Goal: Task Accomplishment & Management: Complete application form

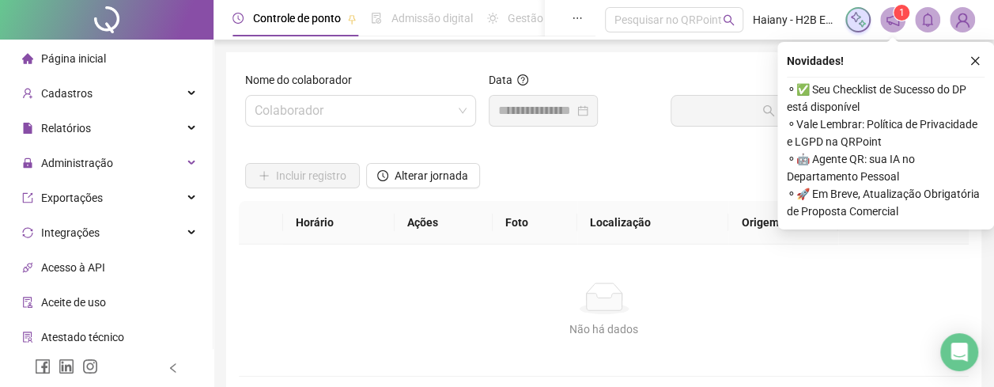
click at [323, 100] on input "search" at bounding box center [354, 111] width 198 height 30
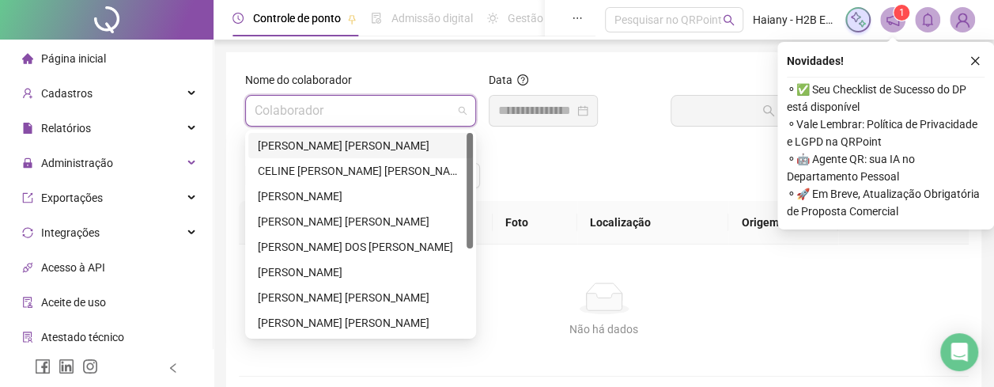
click at [325, 142] on div "[PERSON_NAME] [PERSON_NAME]" at bounding box center [361, 145] width 206 height 17
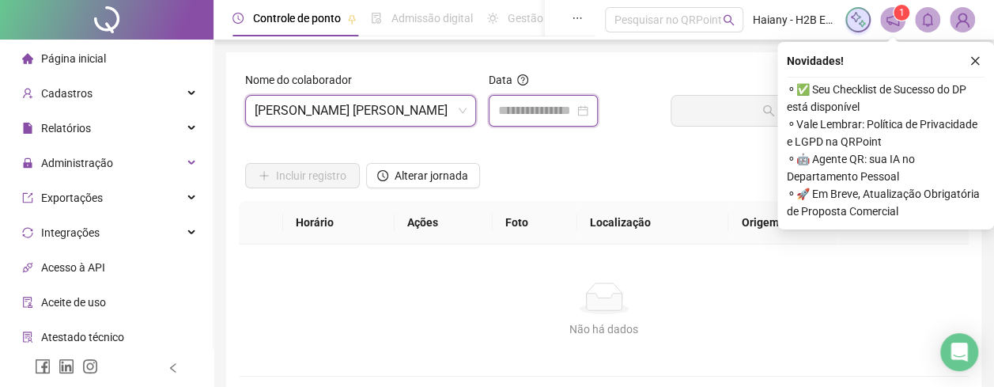
click at [530, 104] on input at bounding box center [536, 110] width 76 height 19
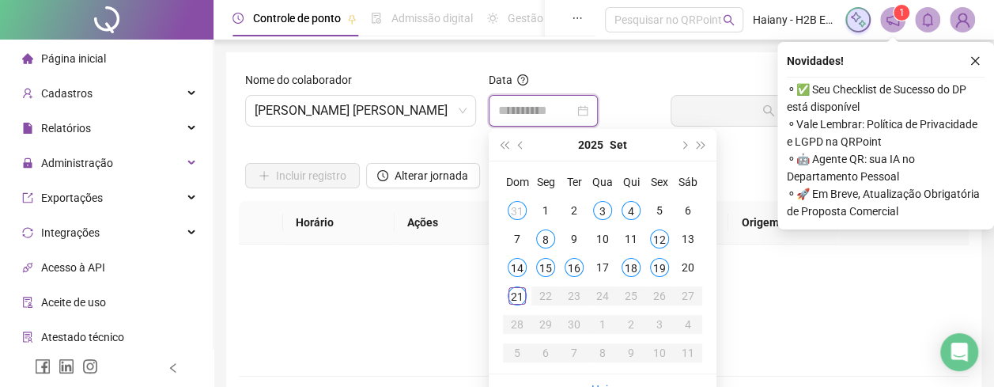
type input "**********"
click at [636, 269] on div "18" at bounding box center [630, 267] width 19 height 19
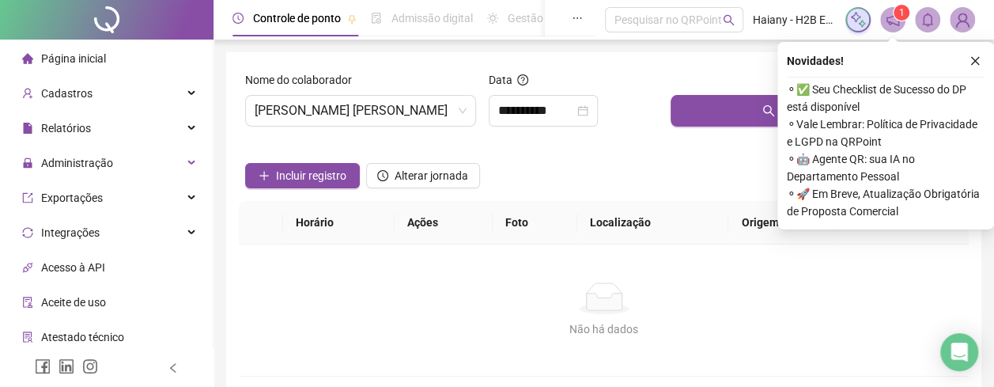
click at [700, 108] on button "Buscar registros" at bounding box center [816, 111] width 292 height 32
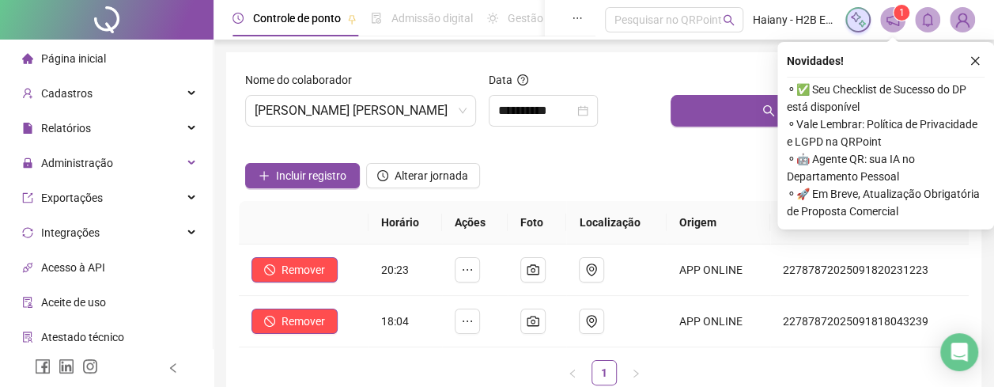
click at [345, 116] on span "[PERSON_NAME] [PERSON_NAME]" at bounding box center [361, 111] width 212 height 30
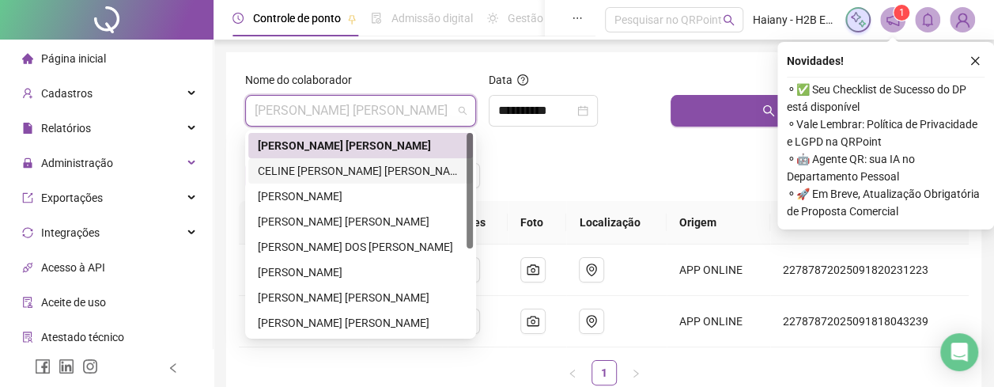
click at [294, 168] on div "CELINE [PERSON_NAME] [PERSON_NAME]" at bounding box center [361, 170] width 206 height 17
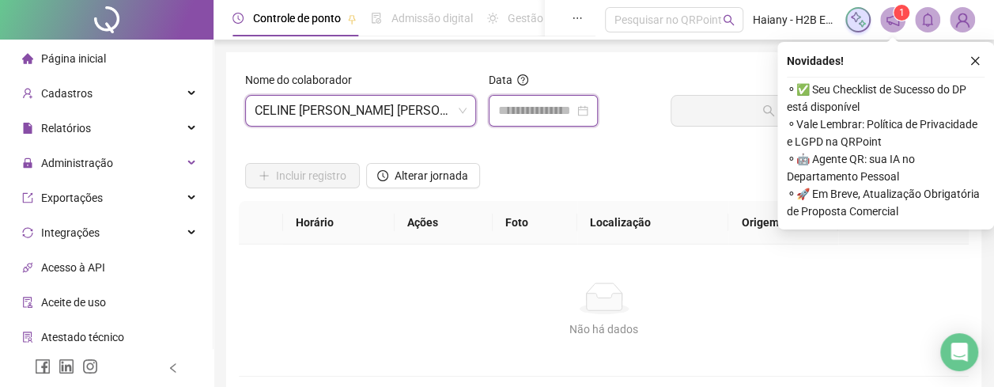
click at [539, 107] on input at bounding box center [536, 110] width 76 height 19
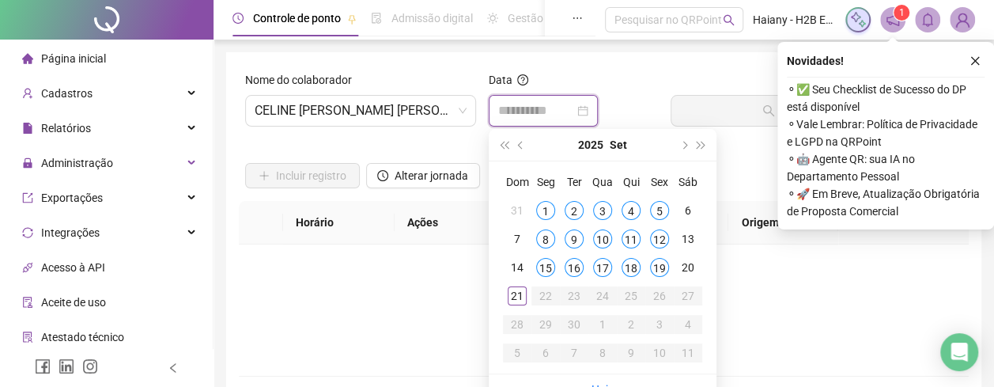
type input "**********"
drag, startPoint x: 636, startPoint y: 262, endPoint x: 674, endPoint y: 192, distance: 79.2
click at [636, 262] on div "18" at bounding box center [630, 267] width 19 height 19
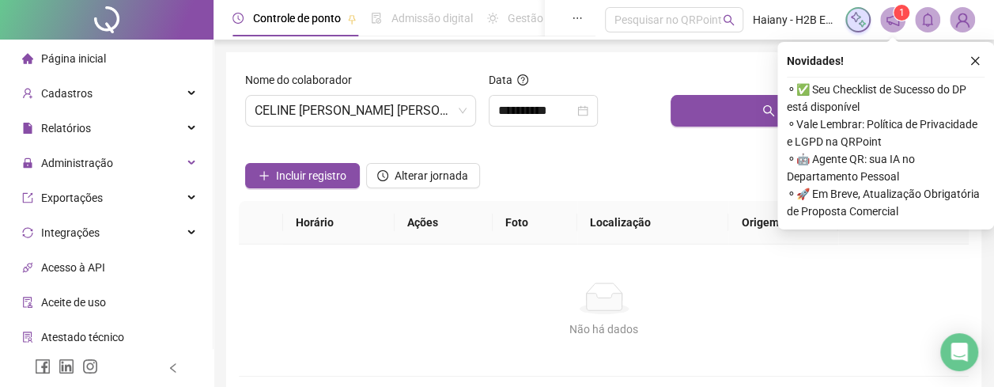
click at [708, 121] on button "Buscar registros" at bounding box center [816, 111] width 292 height 32
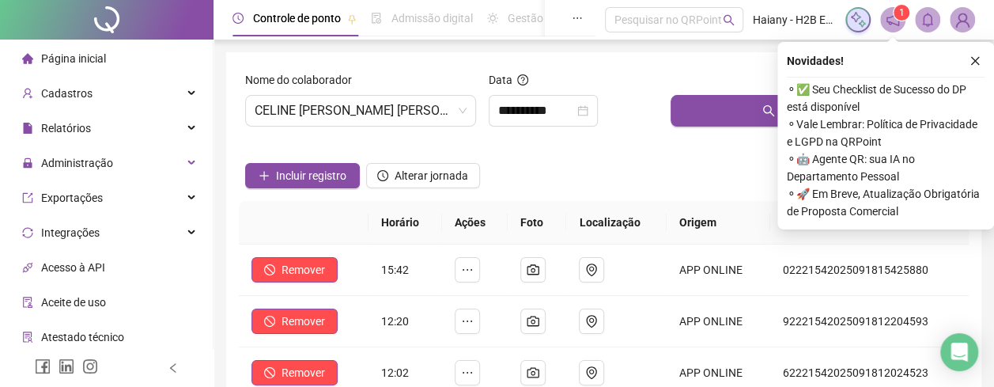
click at [973, 62] on icon "close" at bounding box center [975, 61] width 9 height 9
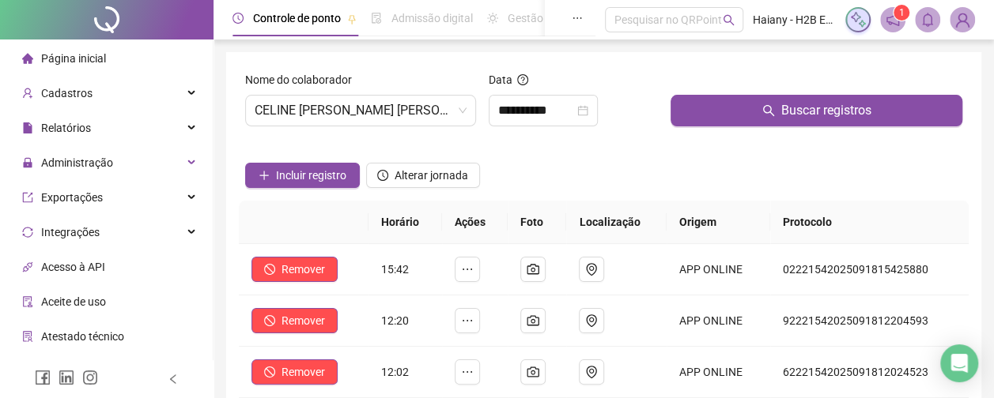
click at [350, 101] on span "CELINE [PERSON_NAME] [PERSON_NAME]" at bounding box center [361, 111] width 212 height 30
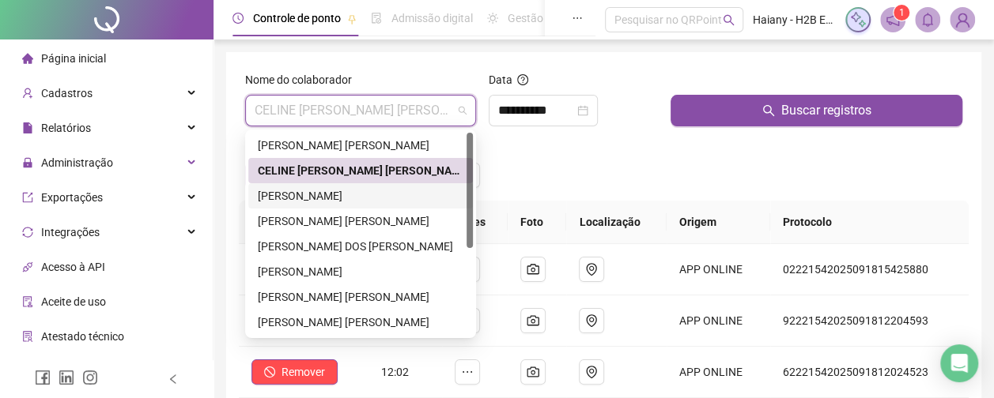
drag, startPoint x: 304, startPoint y: 194, endPoint x: 348, endPoint y: 180, distance: 46.5
click at [304, 194] on div "[PERSON_NAME]" at bounding box center [361, 195] width 206 height 17
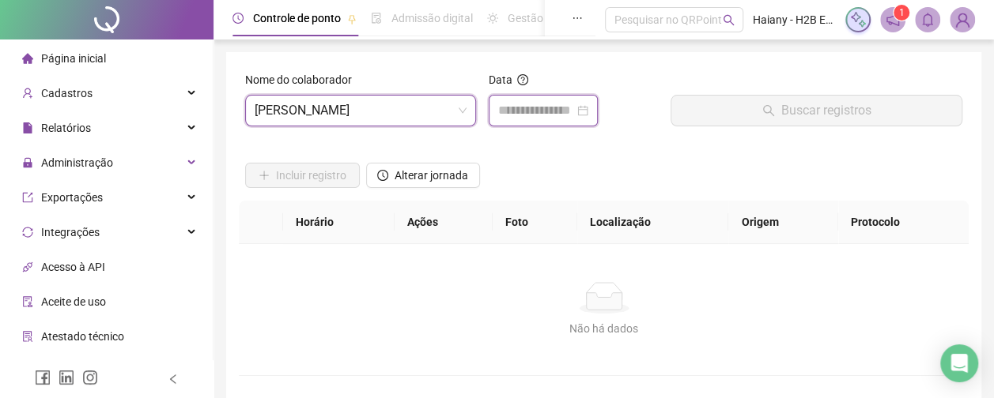
click at [524, 110] on input at bounding box center [536, 110] width 76 height 19
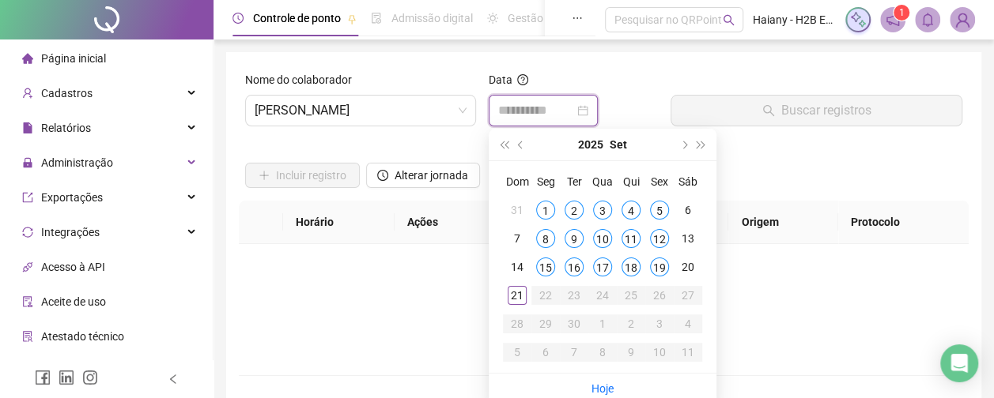
type input "**********"
click at [626, 265] on div "18" at bounding box center [630, 267] width 19 height 19
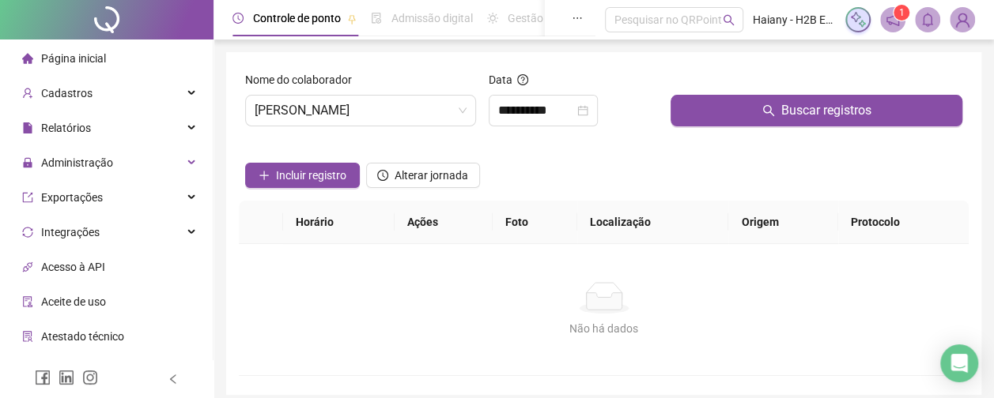
click at [702, 110] on button "Buscar registros" at bounding box center [816, 111] width 292 height 32
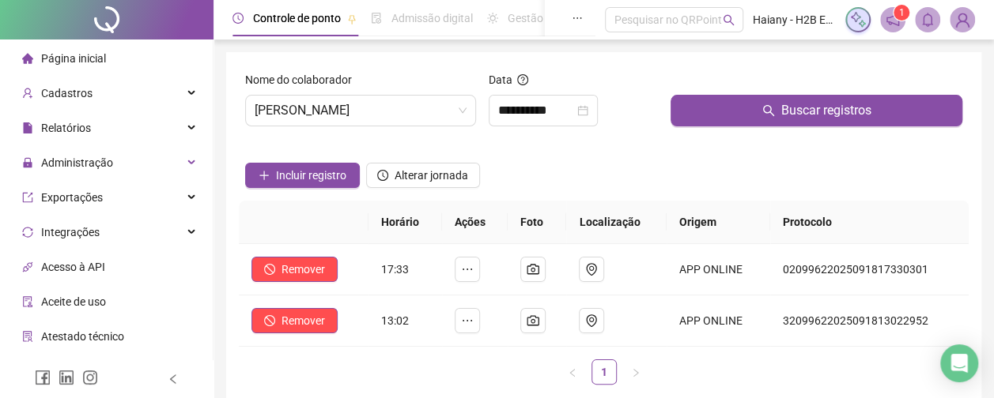
click at [356, 103] on span "[PERSON_NAME]" at bounding box center [361, 111] width 212 height 30
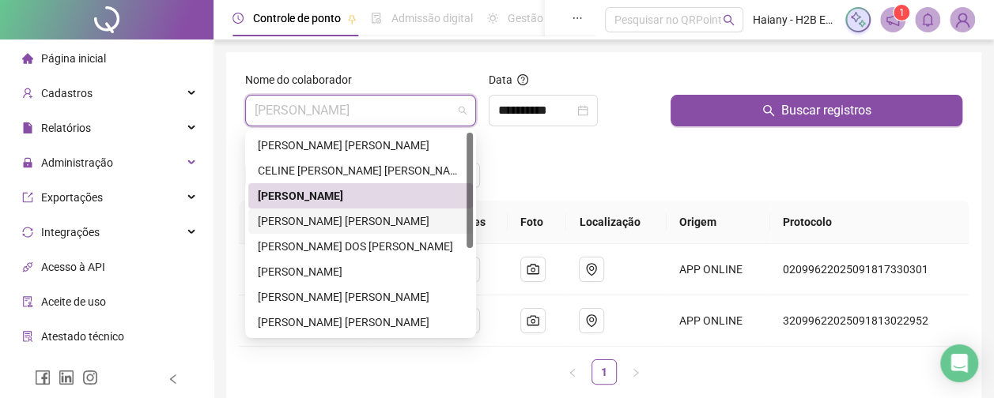
click at [290, 223] on div "[PERSON_NAME] [PERSON_NAME]" at bounding box center [361, 221] width 206 height 17
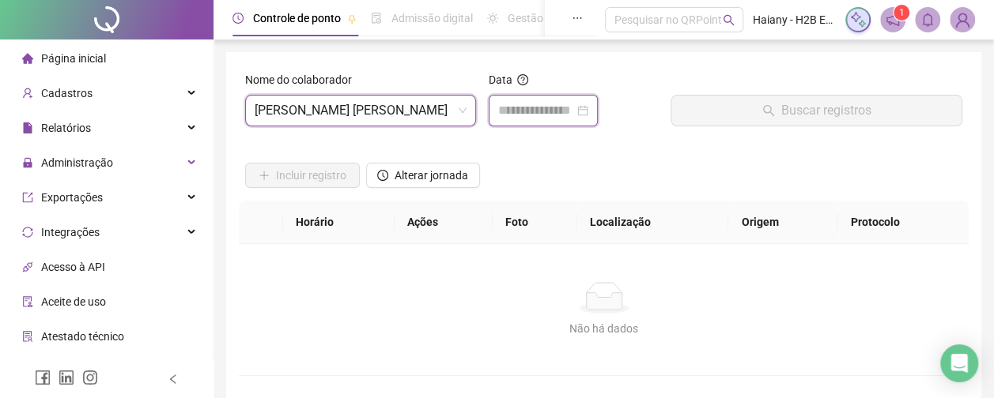
click at [526, 110] on input at bounding box center [536, 110] width 76 height 19
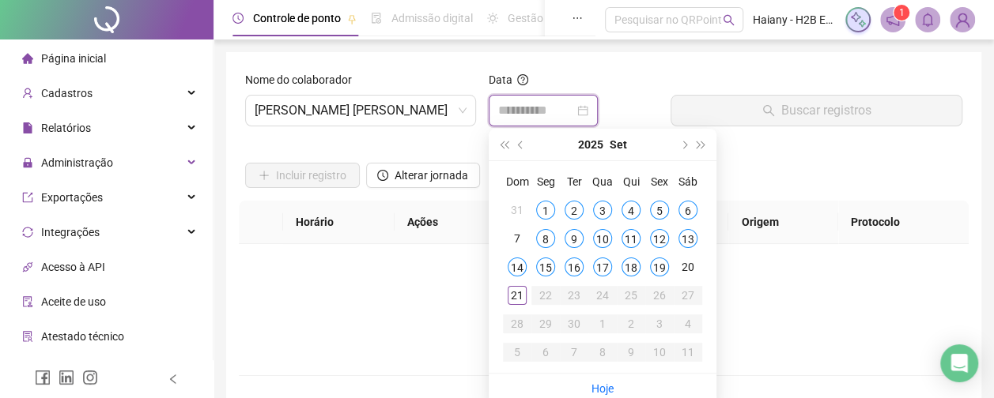
type input "**********"
click at [632, 267] on div "18" at bounding box center [630, 267] width 19 height 19
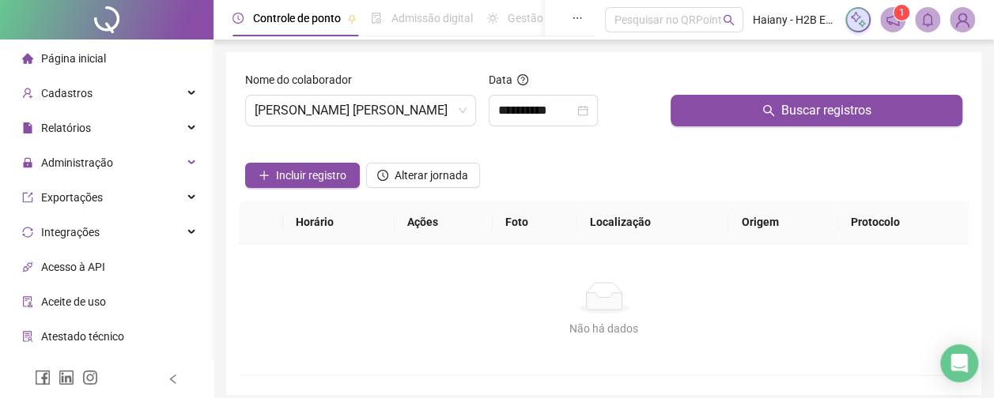
click at [727, 108] on button "Buscar registros" at bounding box center [816, 111] width 292 height 32
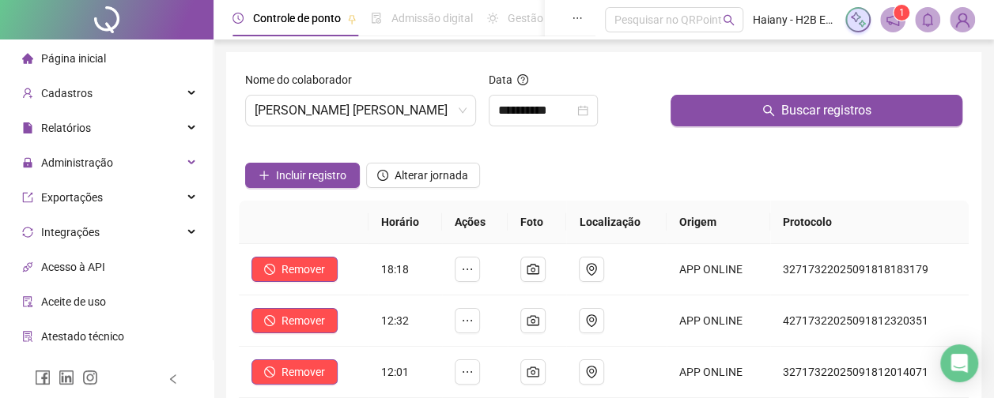
click at [367, 110] on span "[PERSON_NAME] [PERSON_NAME]" at bounding box center [361, 111] width 212 height 30
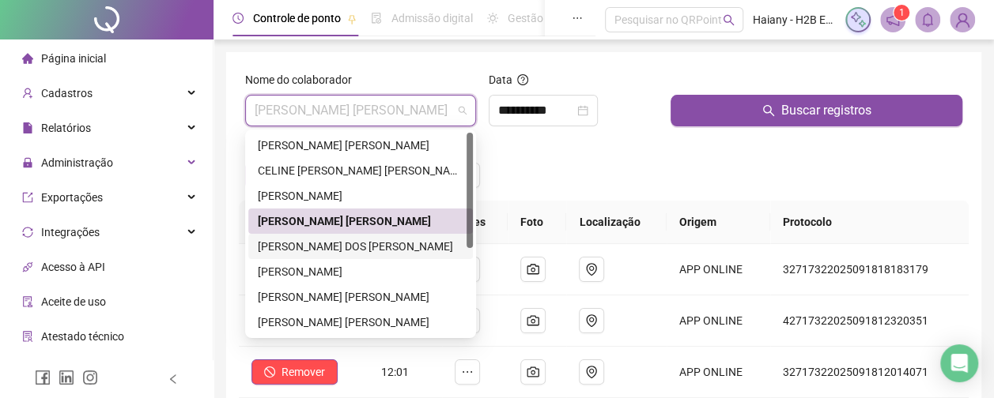
click at [318, 242] on div "[PERSON_NAME] DOS [PERSON_NAME]" at bounding box center [361, 246] width 206 height 17
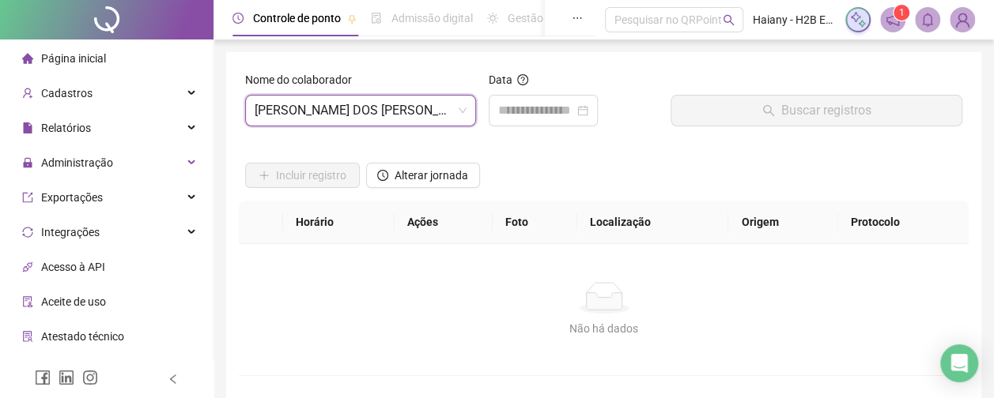
click at [549, 100] on div at bounding box center [543, 111] width 109 height 32
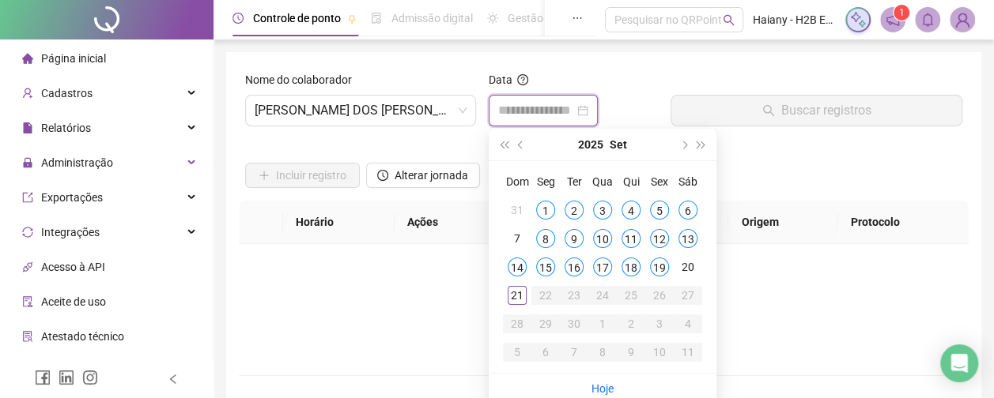
click at [549, 115] on input at bounding box center [536, 110] width 76 height 19
type input "**********"
click at [637, 269] on div "18" at bounding box center [630, 267] width 19 height 19
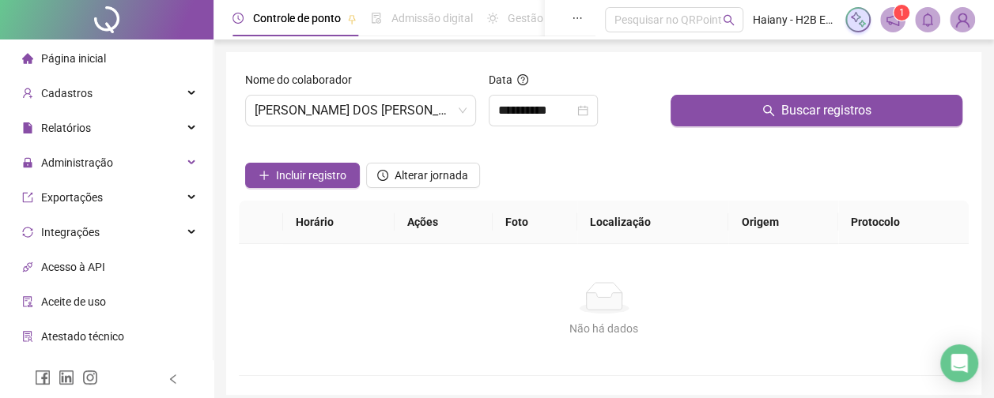
click at [738, 111] on button "Buscar registros" at bounding box center [816, 111] width 292 height 32
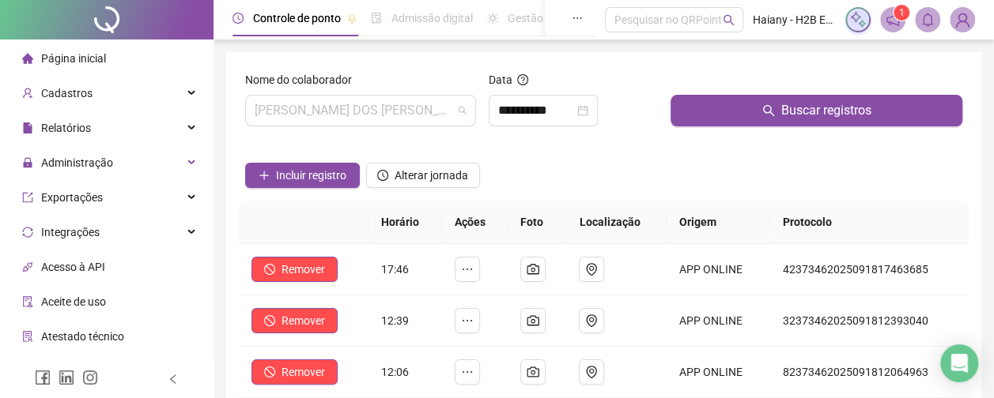
click at [370, 112] on span "[PERSON_NAME] DOS [PERSON_NAME]" at bounding box center [361, 111] width 212 height 30
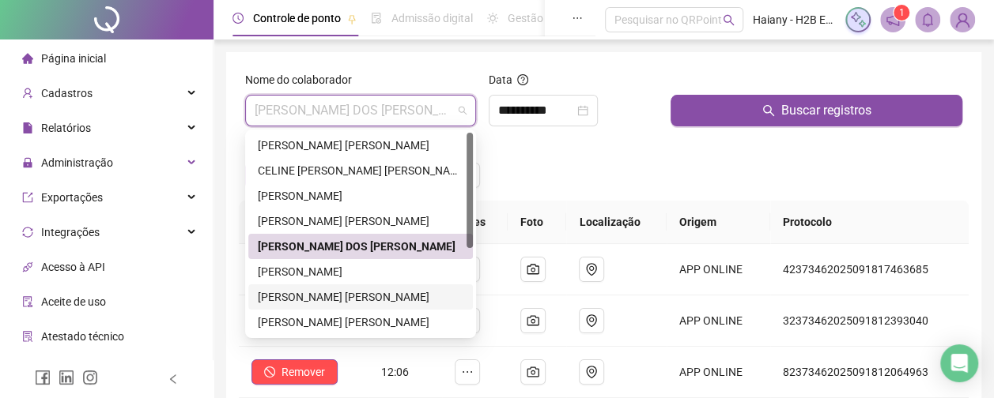
click at [302, 299] on div "[PERSON_NAME] [PERSON_NAME]" at bounding box center [361, 297] width 206 height 17
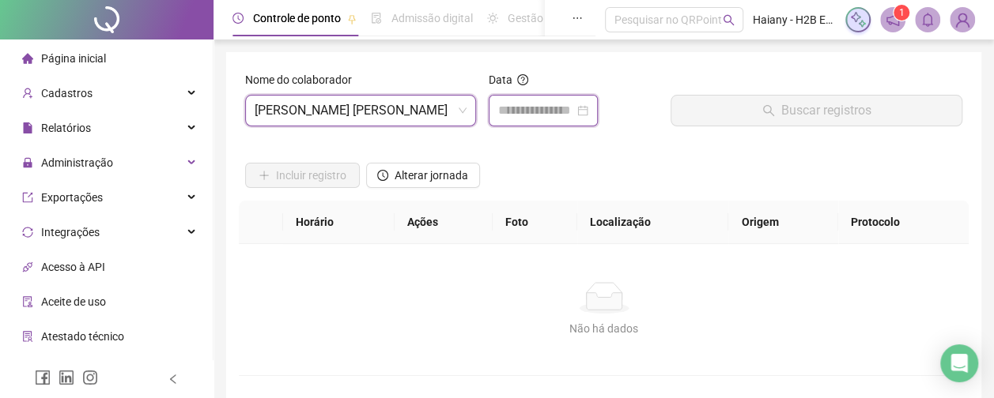
click at [554, 106] on input at bounding box center [536, 110] width 76 height 19
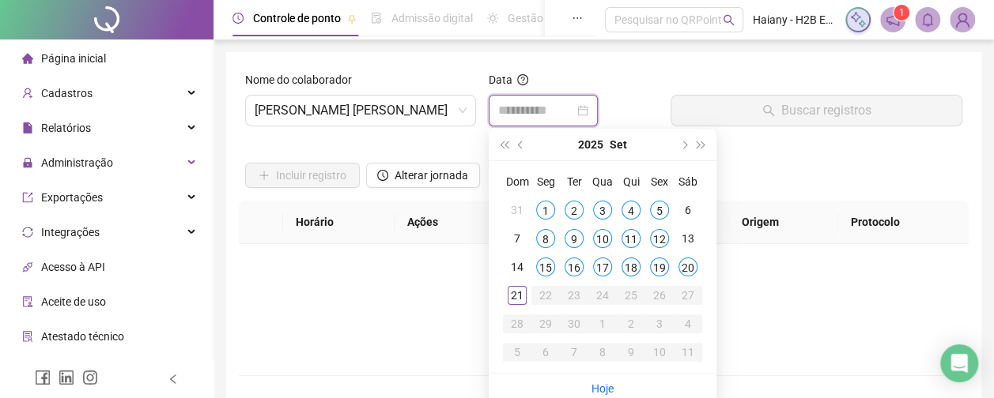
type input "**********"
click at [636, 265] on div "18" at bounding box center [630, 267] width 19 height 19
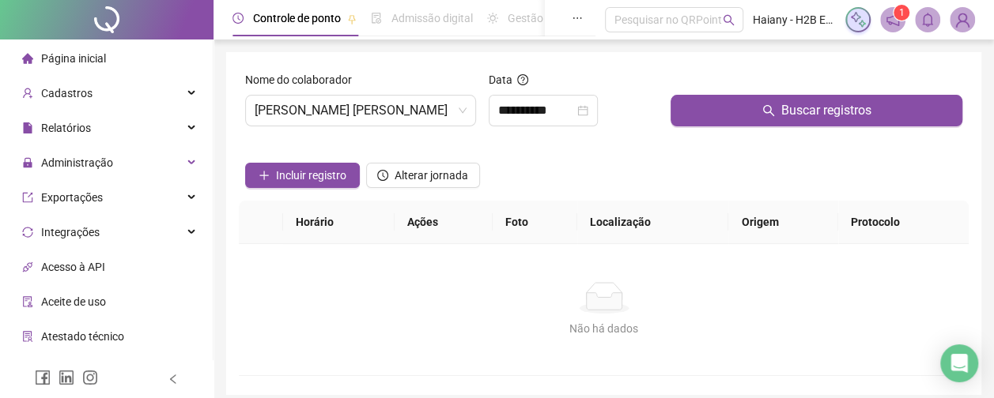
click at [738, 106] on button "Buscar registros" at bounding box center [816, 111] width 292 height 32
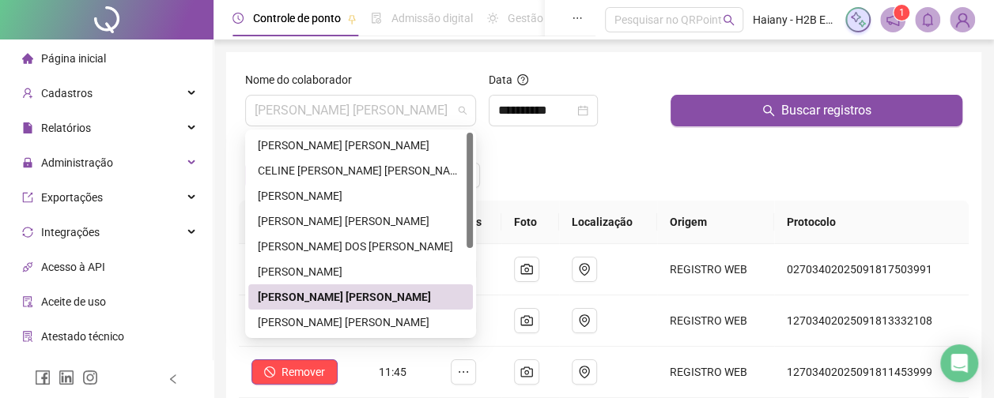
click at [378, 108] on span "[PERSON_NAME] [PERSON_NAME]" at bounding box center [361, 111] width 212 height 30
click at [280, 323] on div "[PERSON_NAME] [PERSON_NAME]" at bounding box center [361, 322] width 206 height 17
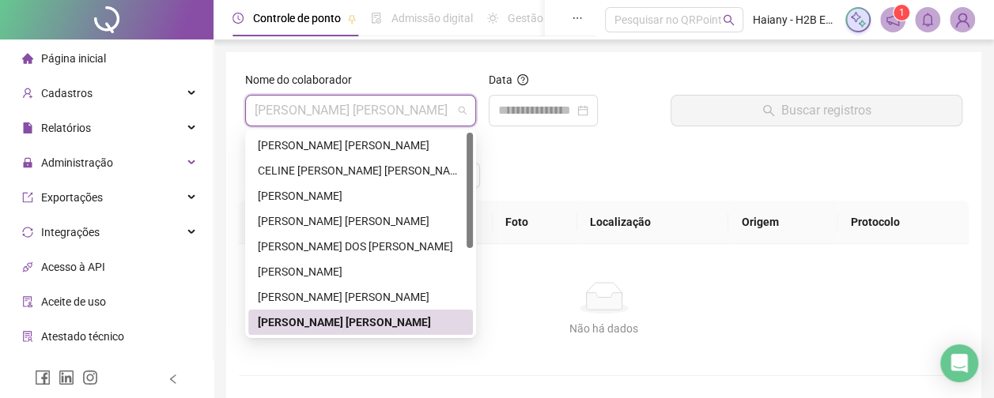
click at [426, 103] on span "[PERSON_NAME] [PERSON_NAME]" at bounding box center [361, 111] width 212 height 30
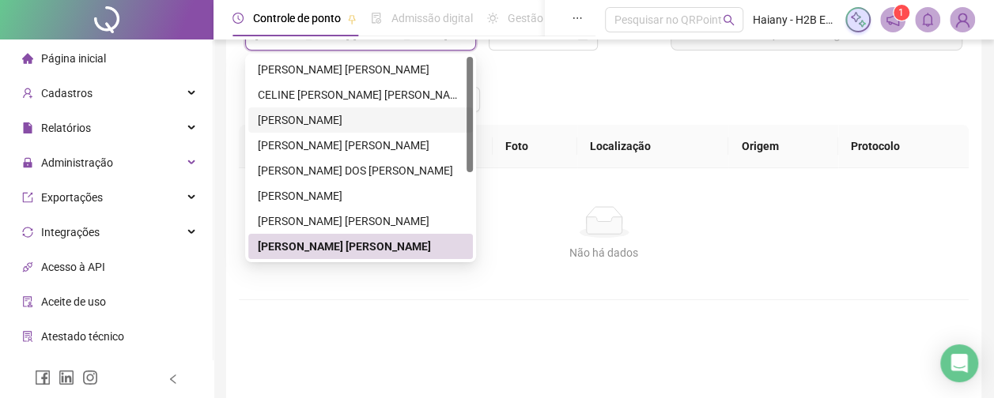
scroll to position [79, 0]
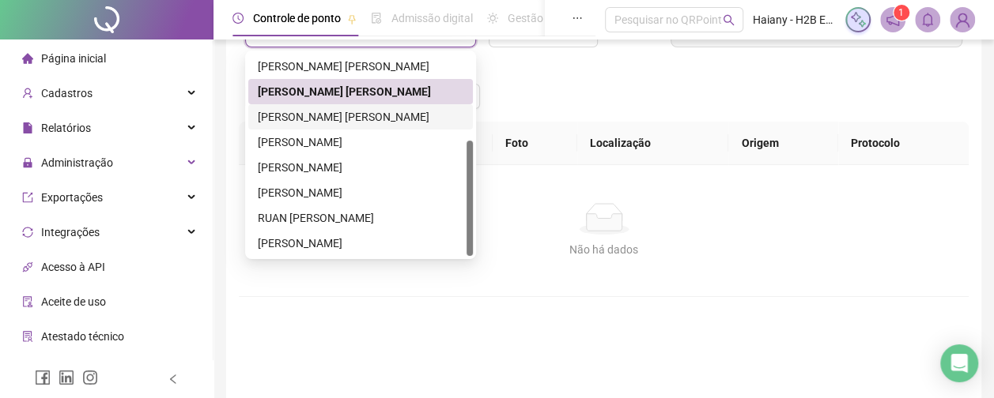
click at [346, 119] on div "[PERSON_NAME] [PERSON_NAME]" at bounding box center [361, 116] width 206 height 17
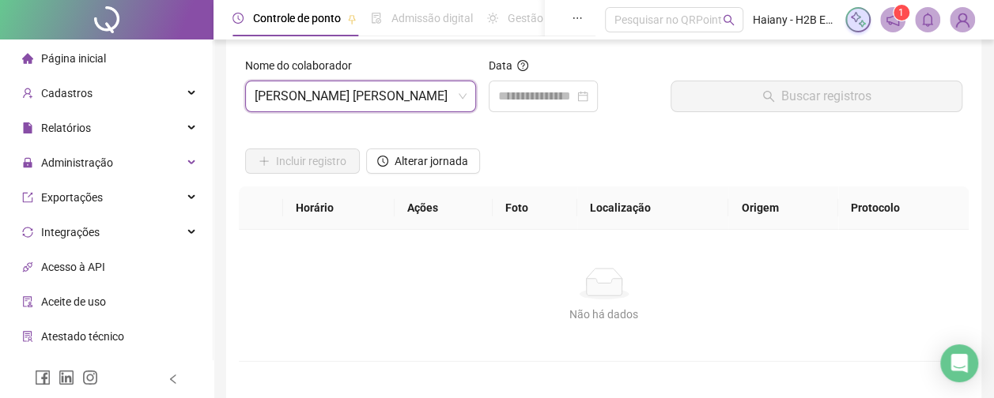
scroll to position [0, 0]
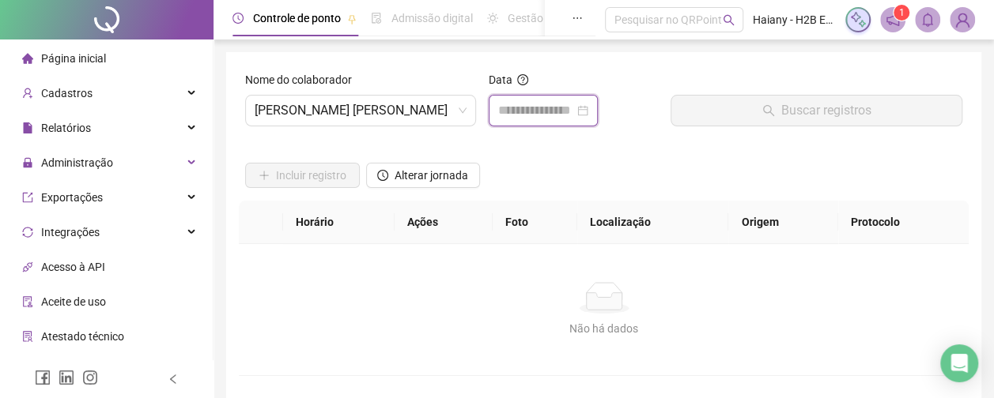
click at [538, 111] on input at bounding box center [536, 110] width 76 height 19
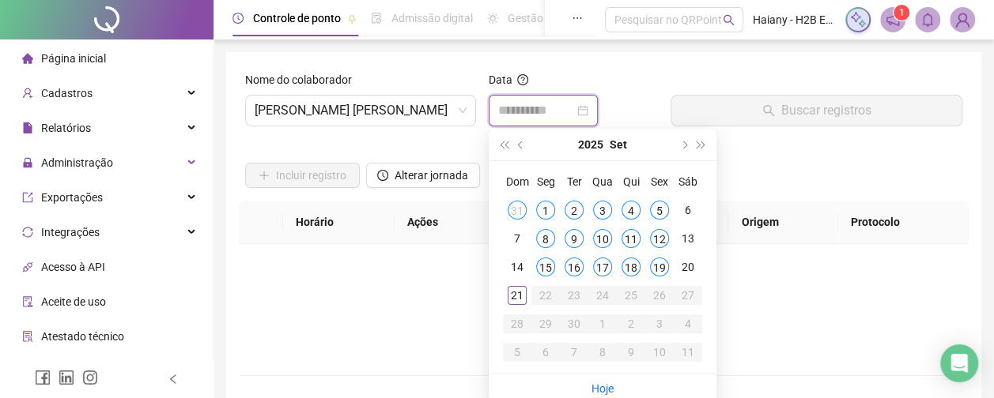
type input "**********"
click at [634, 270] on div "18" at bounding box center [630, 267] width 19 height 19
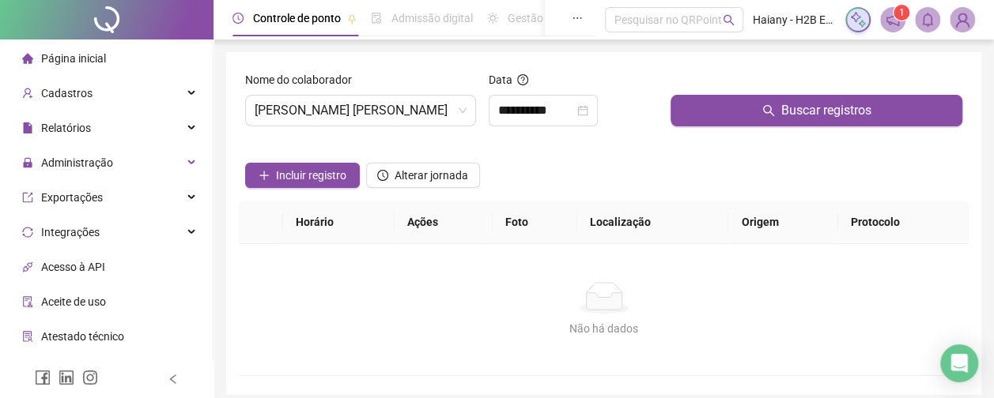
click at [708, 108] on button "Buscar registros" at bounding box center [816, 111] width 292 height 32
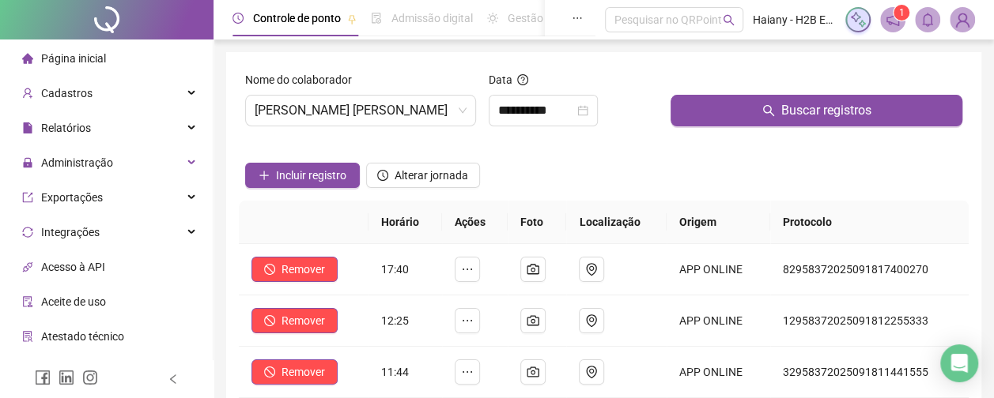
click at [356, 108] on span "[PERSON_NAME] [PERSON_NAME]" at bounding box center [361, 111] width 212 height 30
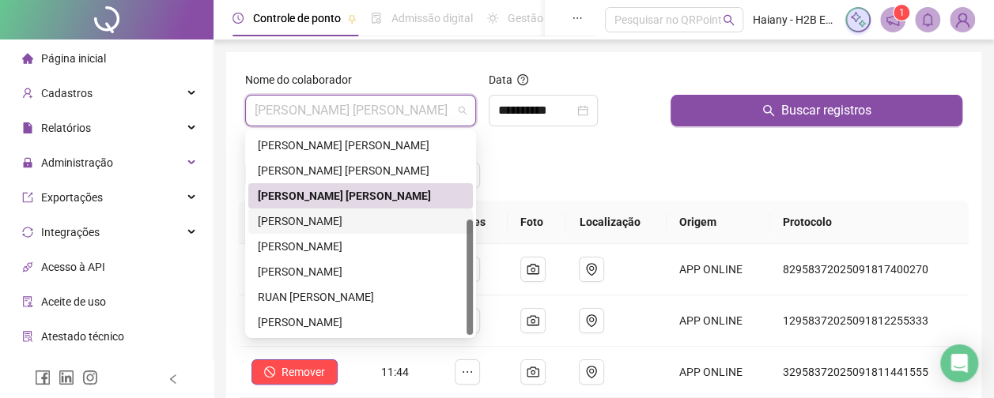
click at [313, 218] on div "[PERSON_NAME]" at bounding box center [361, 221] width 206 height 17
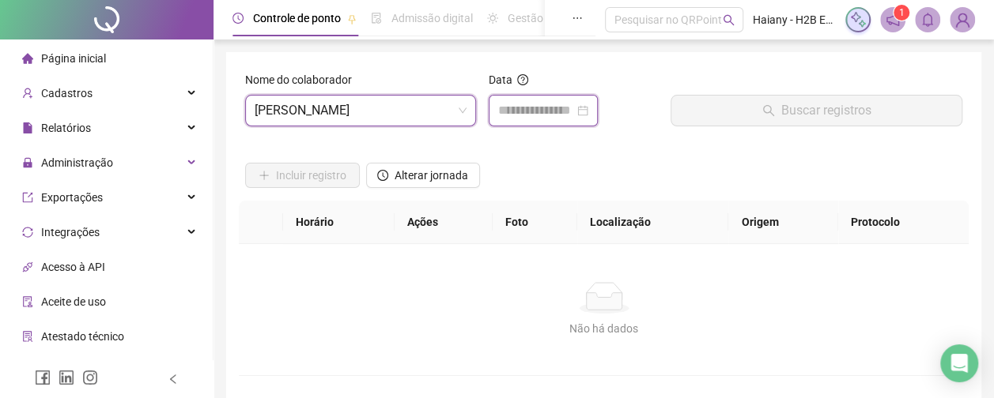
click at [539, 109] on input at bounding box center [536, 110] width 76 height 19
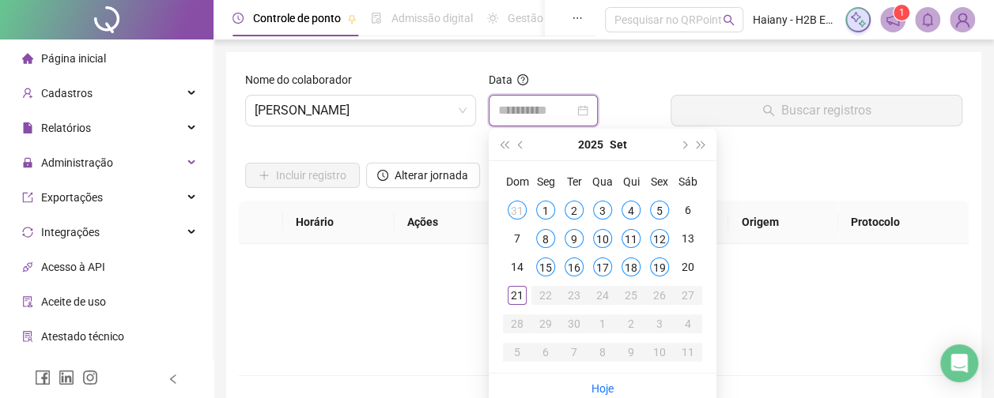
type input "**********"
click at [632, 264] on div "18" at bounding box center [630, 267] width 19 height 19
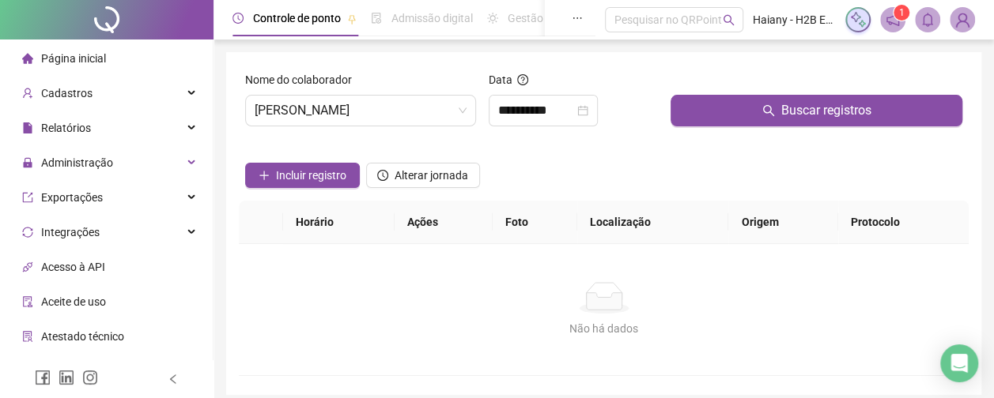
click at [706, 106] on button "Buscar registros" at bounding box center [816, 111] width 292 height 32
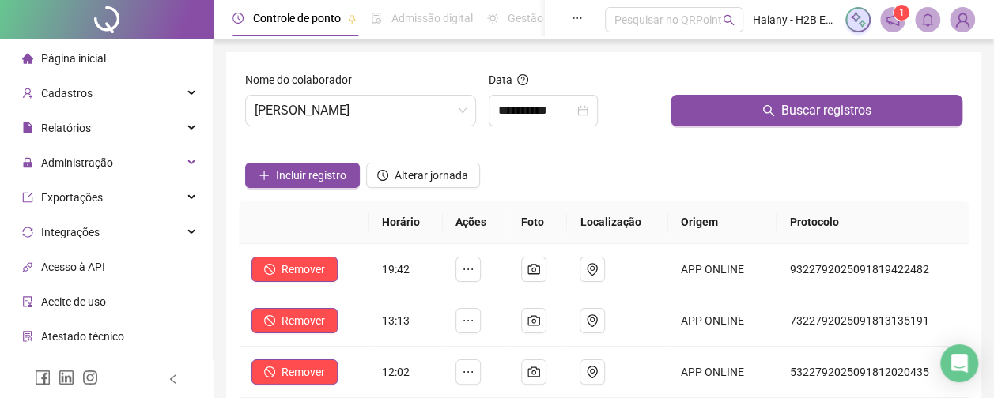
click at [338, 107] on span "[PERSON_NAME]" at bounding box center [361, 111] width 212 height 30
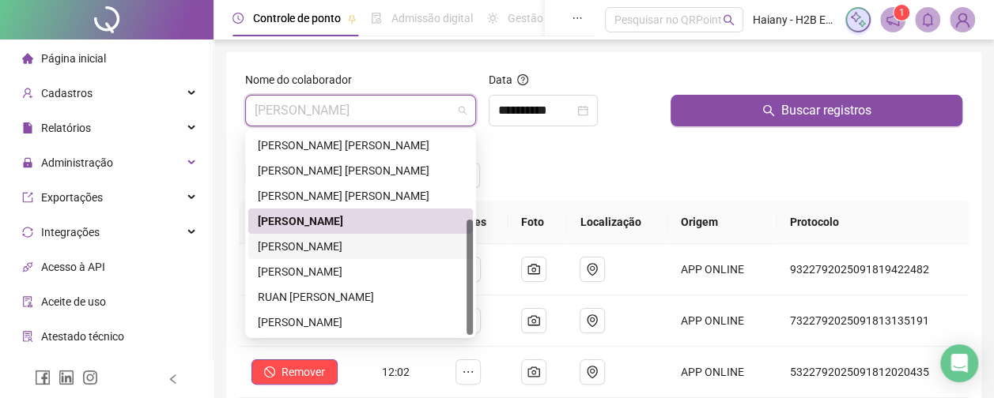
click at [280, 248] on div "[PERSON_NAME]" at bounding box center [361, 246] width 206 height 17
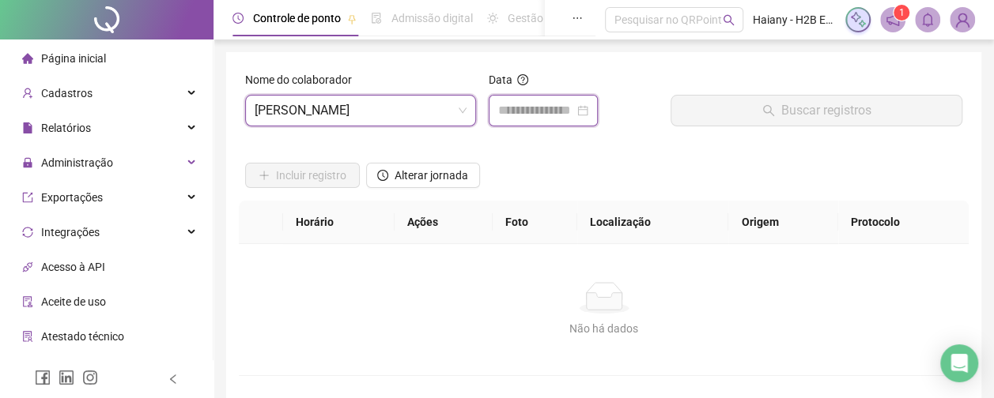
click at [521, 112] on input at bounding box center [536, 110] width 76 height 19
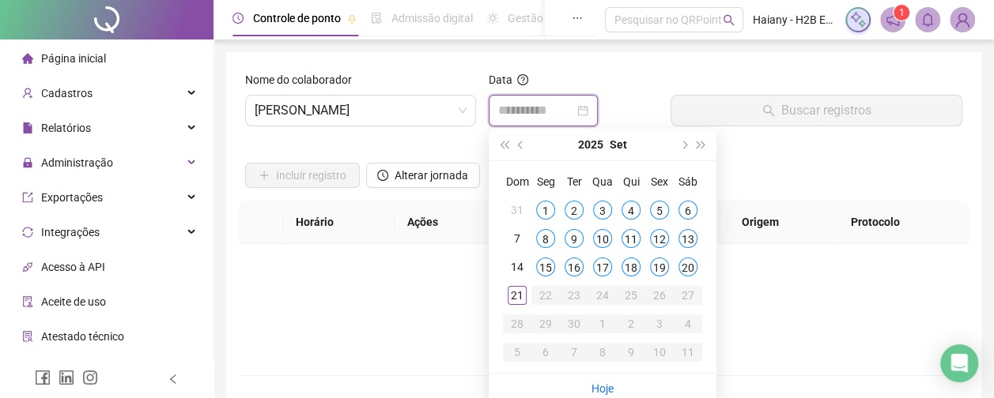
type input "**********"
click at [630, 266] on div "18" at bounding box center [630, 267] width 19 height 19
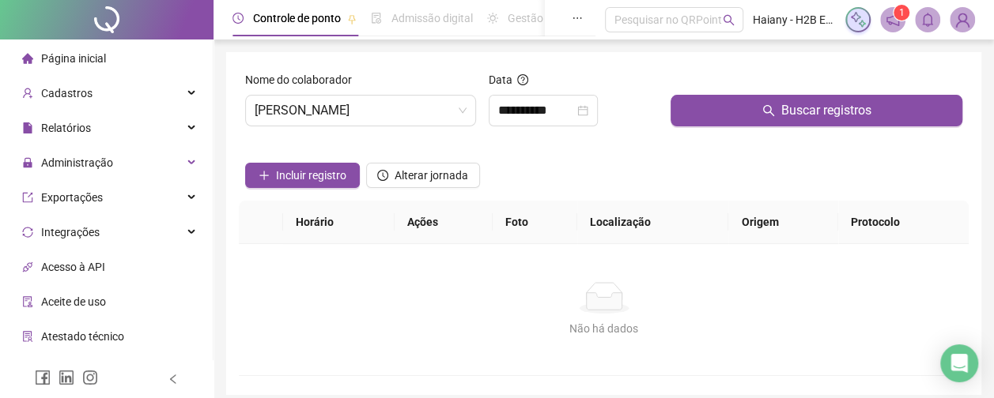
click at [741, 103] on button "Buscar registros" at bounding box center [816, 111] width 292 height 32
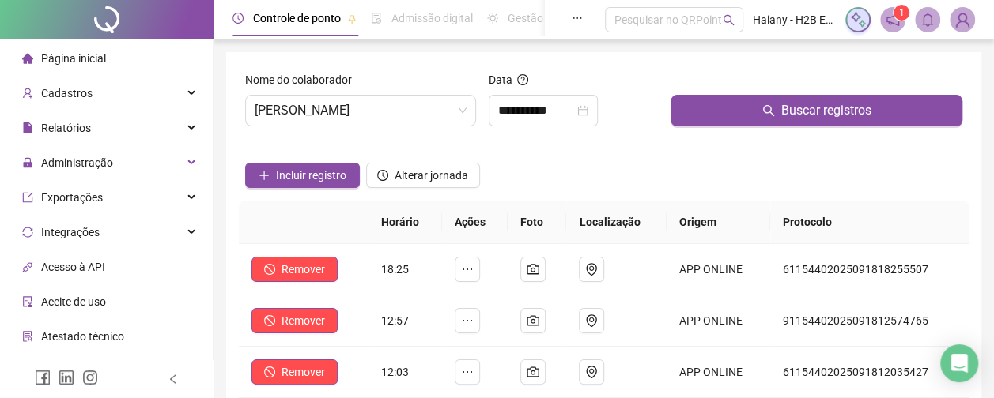
click at [383, 96] on span "[PERSON_NAME]" at bounding box center [361, 111] width 212 height 30
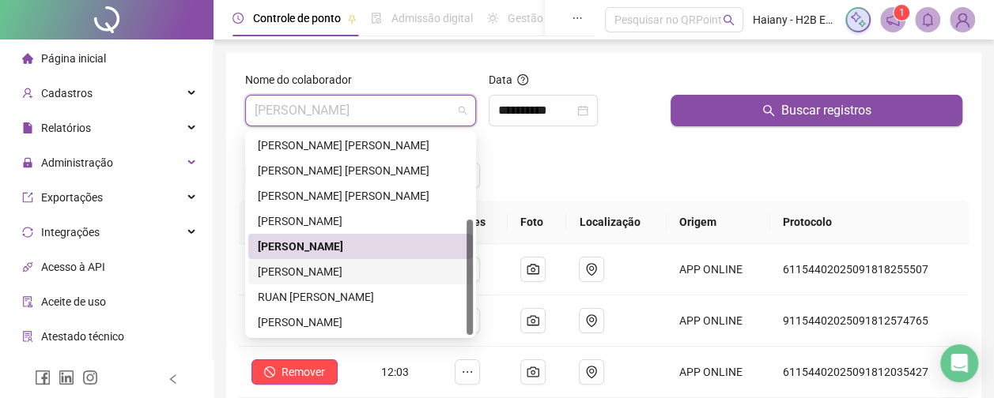
click at [319, 270] on div "[PERSON_NAME]" at bounding box center [361, 271] width 206 height 17
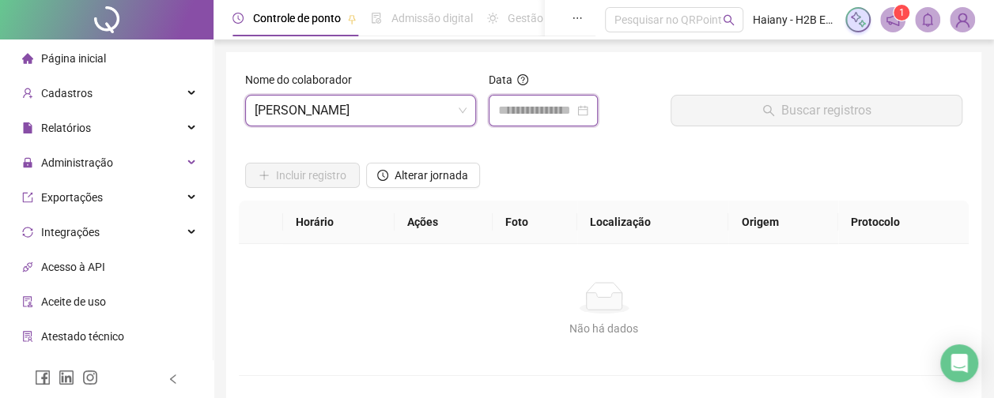
click at [535, 111] on input at bounding box center [536, 110] width 76 height 19
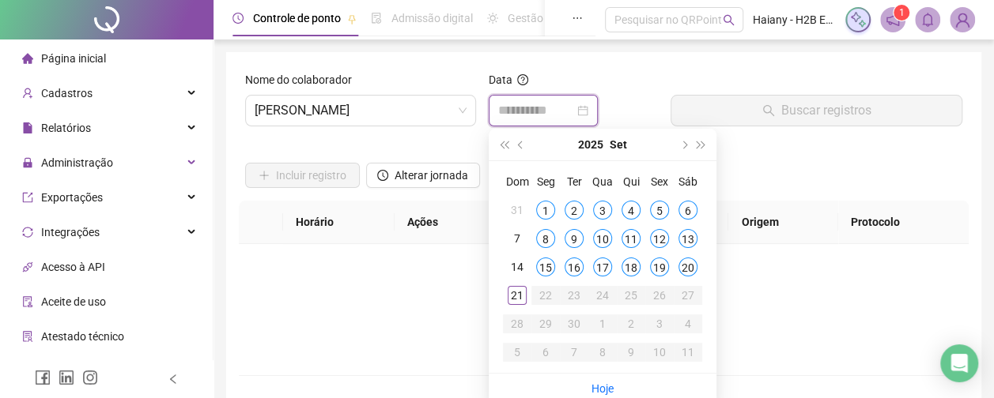
type input "**********"
click at [633, 269] on div "18" at bounding box center [630, 267] width 19 height 19
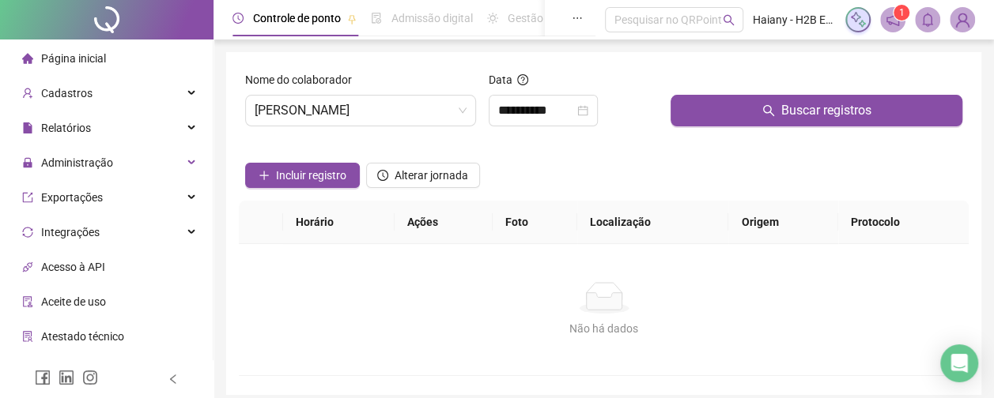
click at [713, 106] on button "Buscar registros" at bounding box center [816, 111] width 292 height 32
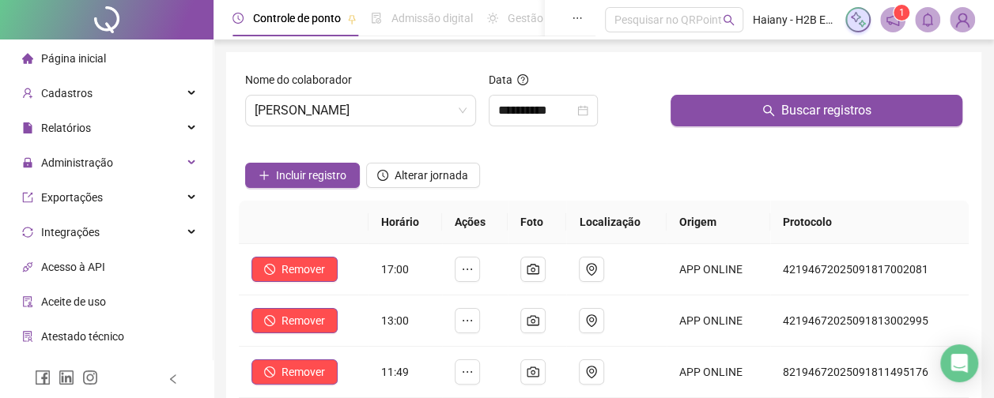
click at [311, 106] on span "[PERSON_NAME]" at bounding box center [361, 111] width 212 height 30
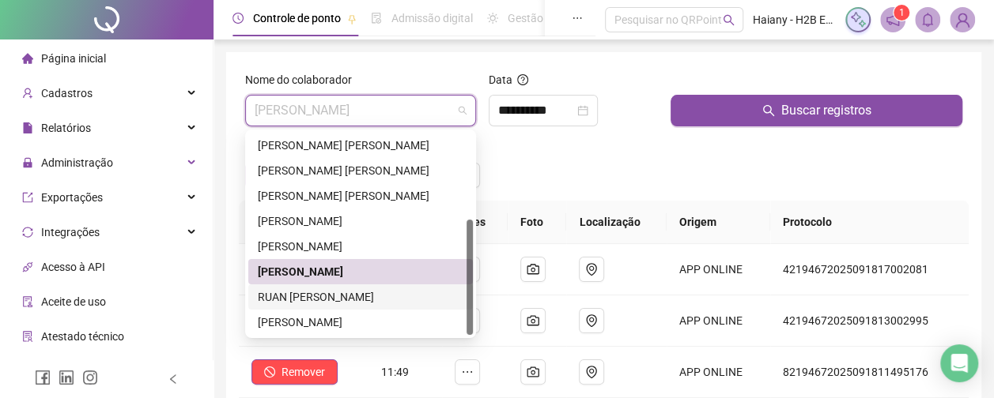
click at [280, 295] on div "RUAN [PERSON_NAME]" at bounding box center [361, 297] width 206 height 17
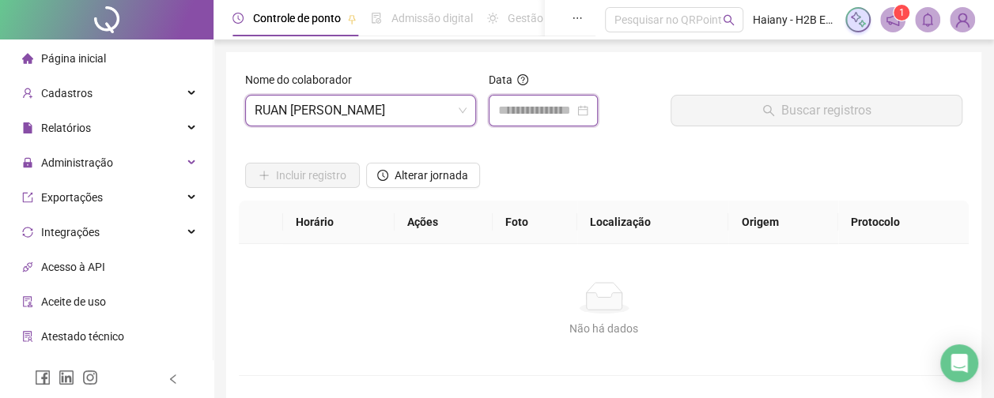
click at [547, 108] on input at bounding box center [536, 110] width 76 height 19
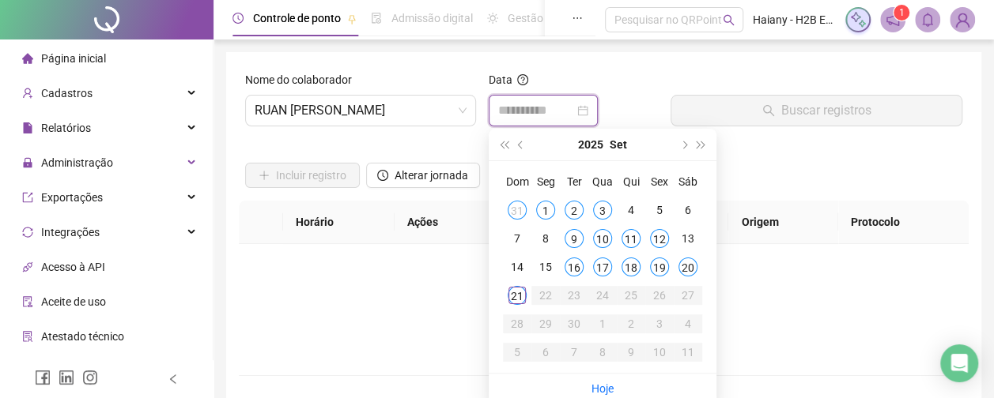
type input "**********"
click at [625, 262] on div "18" at bounding box center [630, 267] width 19 height 19
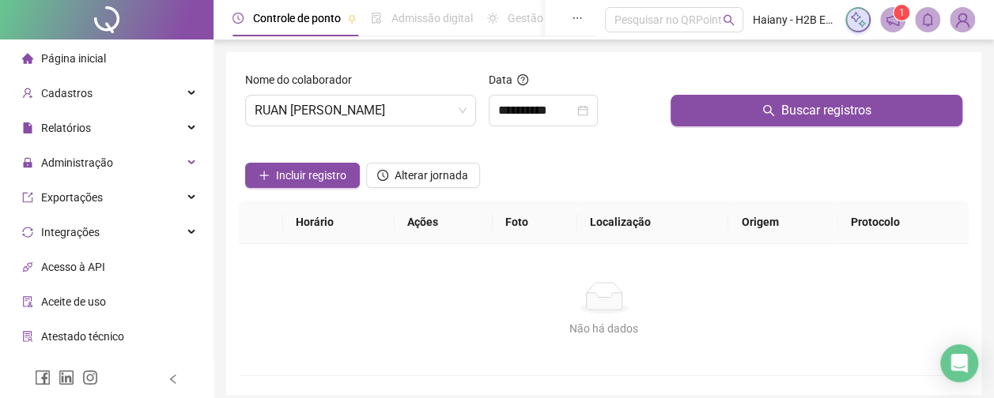
click at [737, 95] on button "Buscar registros" at bounding box center [816, 111] width 292 height 32
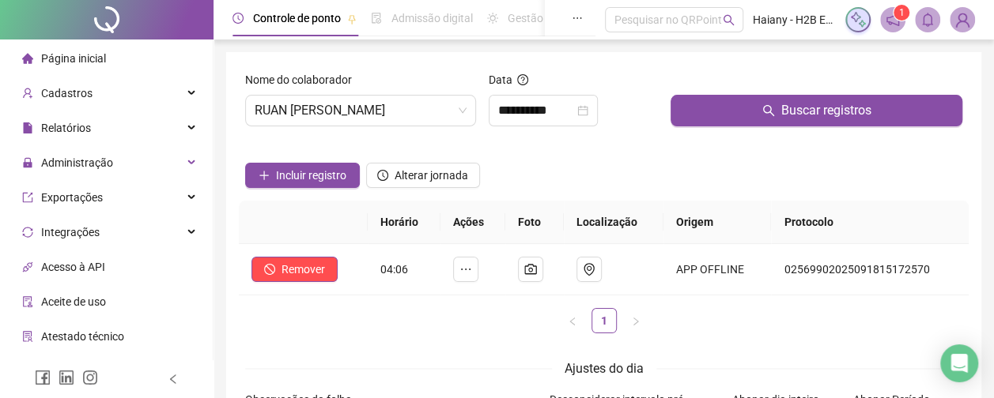
click at [307, 167] on span "Incluir registro" at bounding box center [311, 175] width 70 height 17
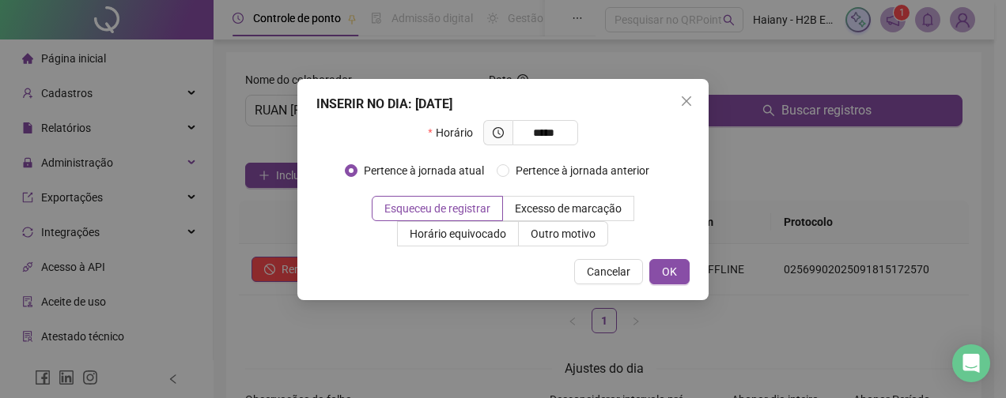
type input "*****"
click at [547, 232] on span "Outro motivo" at bounding box center [562, 234] width 65 height 13
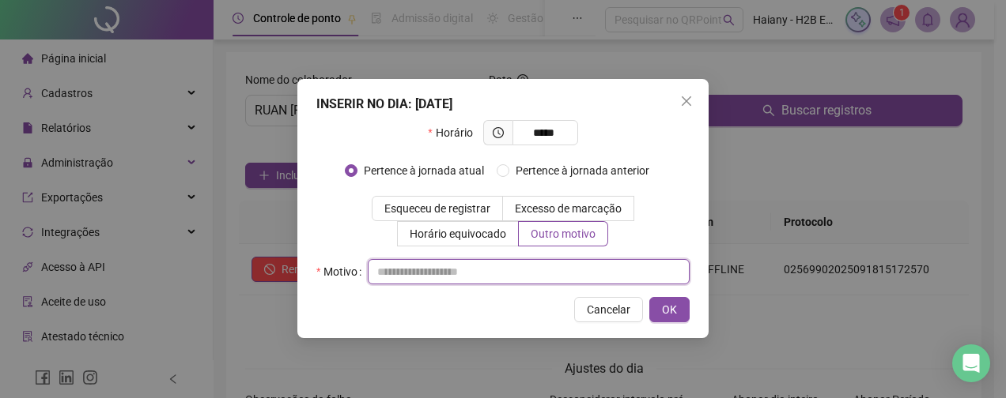
click at [459, 275] on input "text" at bounding box center [529, 271] width 322 height 25
type input "**********"
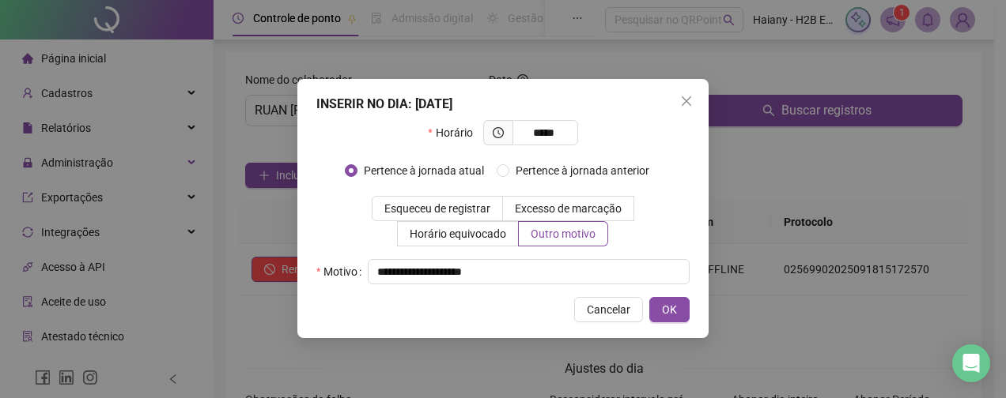
click at [666, 310] on span "OK" at bounding box center [669, 309] width 15 height 17
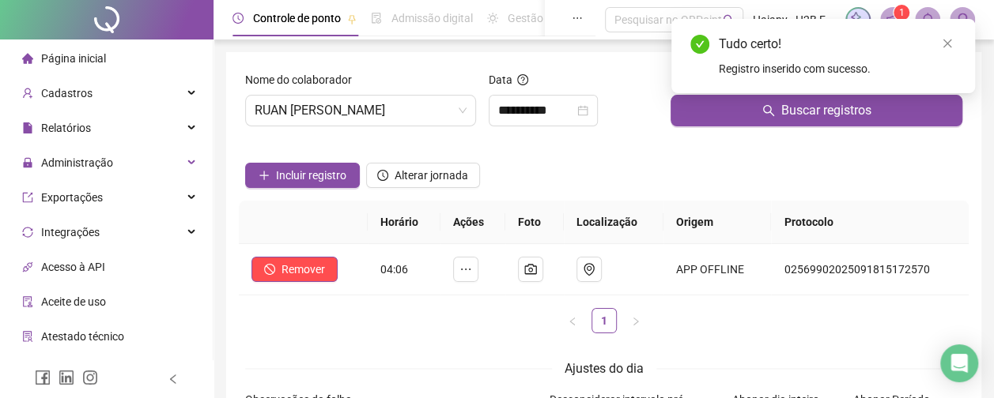
click at [377, 112] on span "RUAN [PERSON_NAME]" at bounding box center [361, 111] width 212 height 30
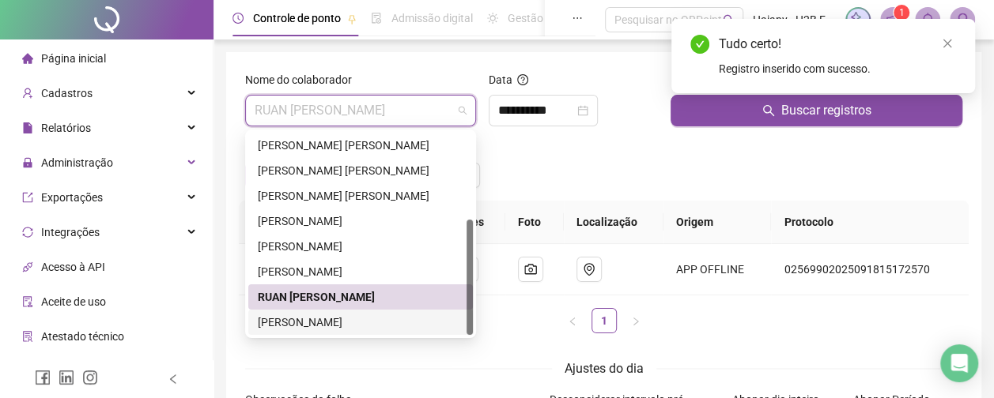
click at [330, 323] on div "[PERSON_NAME]" at bounding box center [361, 322] width 206 height 17
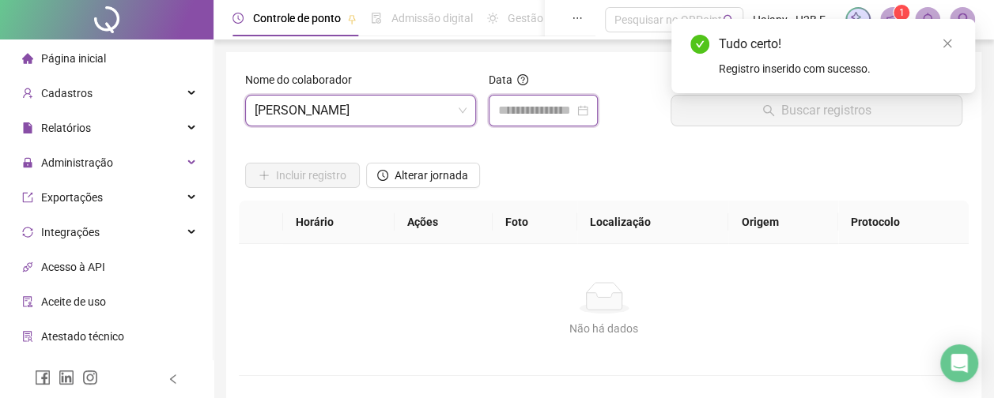
click at [503, 115] on input at bounding box center [536, 110] width 76 height 19
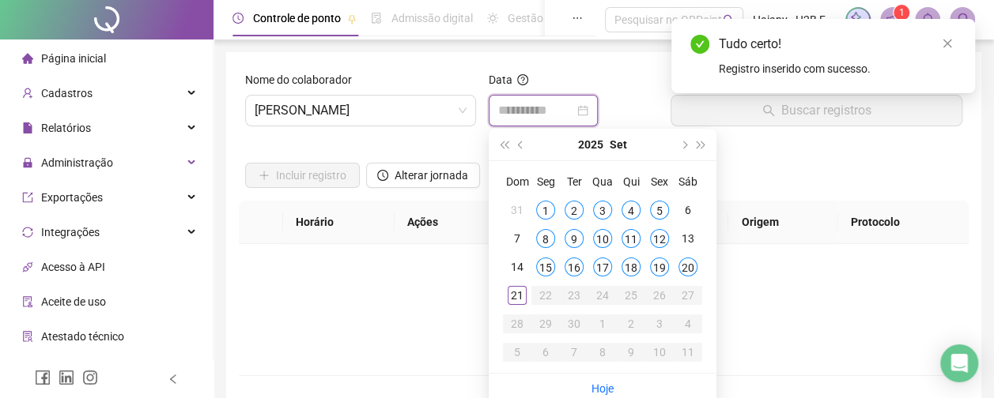
type input "**********"
click at [625, 269] on div "18" at bounding box center [630, 267] width 19 height 19
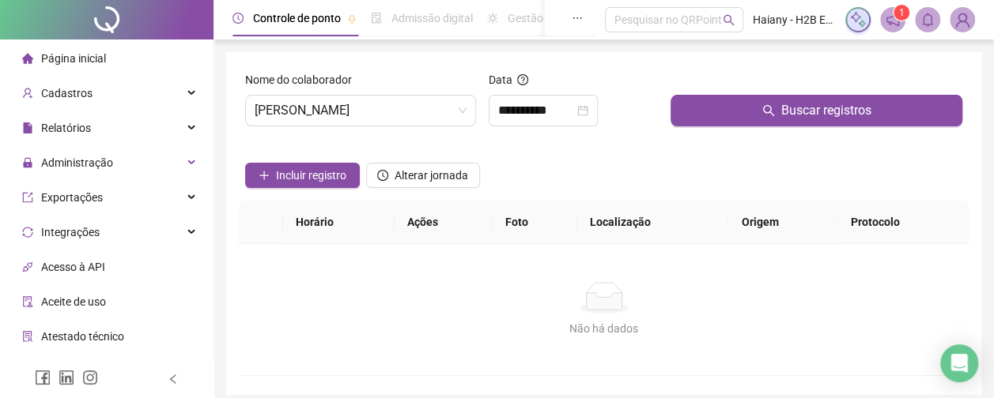
click at [716, 104] on button "Buscar registros" at bounding box center [816, 111] width 292 height 32
